Goal: Register for event/course

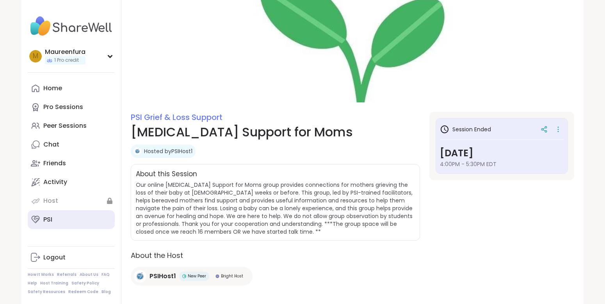
click at [55, 215] on link "PSI" at bounding box center [71, 219] width 87 height 19
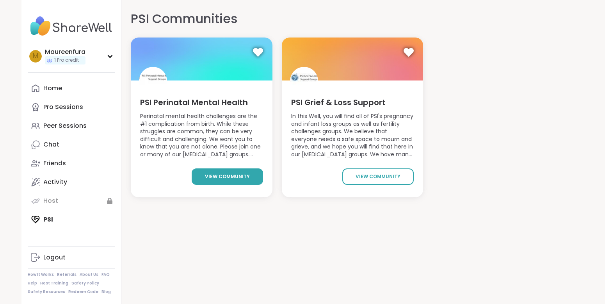
click at [202, 180] on link "view community" at bounding box center [227, 176] width 71 height 16
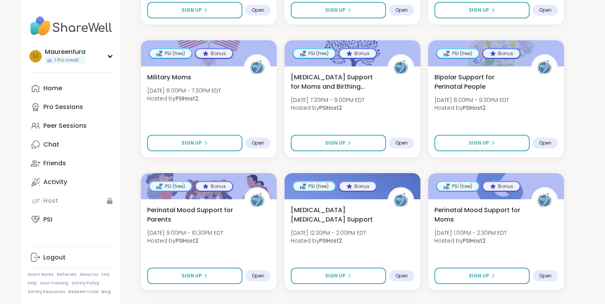
scroll to position [559, 0]
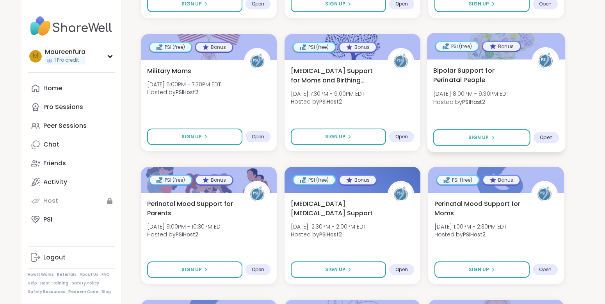
click at [495, 87] on div "Bipolar Support for Perinatal People [DATE] 8:00PM - 9:30PM EDT Hosted by PSIHo…" at bounding box center [497, 88] width 126 height 45
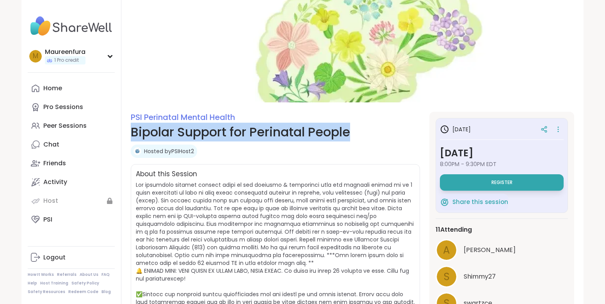
drag, startPoint x: 132, startPoint y: 133, endPoint x: 366, endPoint y: 139, distance: 234.0
click at [366, 139] on h1 "Bipolar Support for Perinatal People" at bounding box center [275, 132] width 289 height 19
copy h1 "Bipolar Support for Perinatal People"
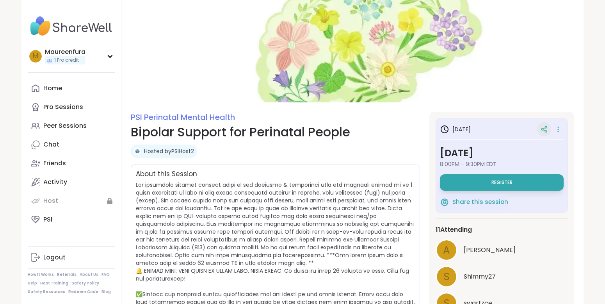
click at [546, 130] on icon at bounding box center [544, 129] width 7 height 7
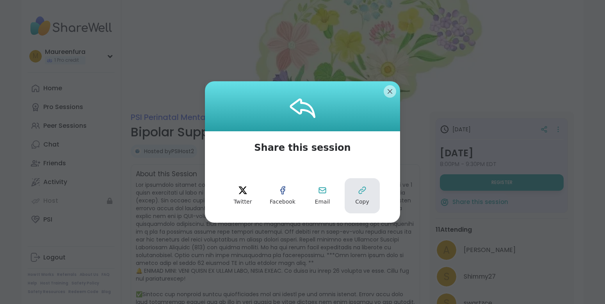
click at [361, 202] on span "Copy" at bounding box center [362, 202] width 14 height 8
